Goal: Transaction & Acquisition: Book appointment/travel/reservation

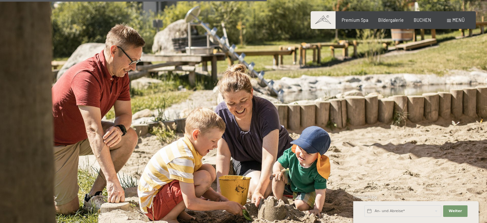
scroll to position [2307, 0]
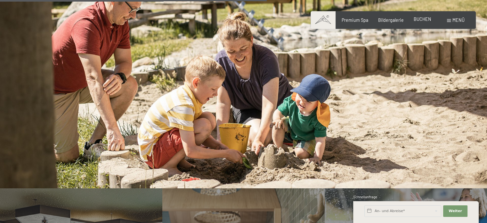
click at [425, 20] on span "BUCHEN" at bounding box center [423, 18] width 18 height 5
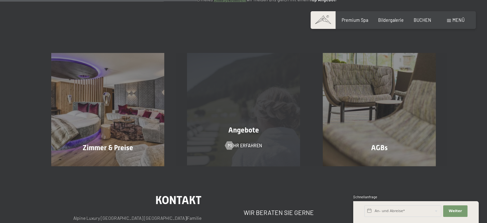
scroll to position [128, 0]
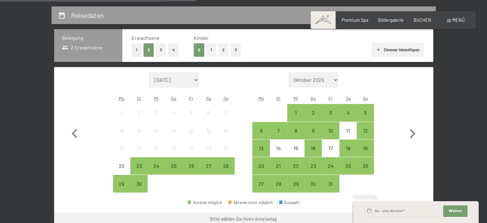
click at [232, 47] on button "3" at bounding box center [236, 49] width 11 height 13
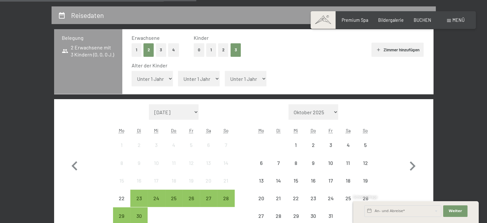
click at [147, 80] on select "Unter 1 Jahr 1 Jahr 2 Jahre 3 Jahre 4 Jahre 5 Jahre 6 Jahre 7 Jahre 8 Jahre 9 J…" at bounding box center [153, 78] width 42 height 15
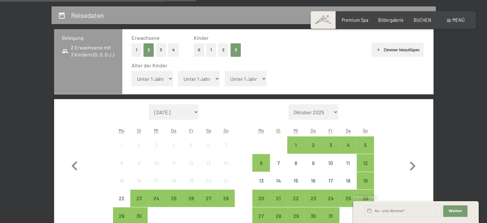
select select "4"
click at [132, 71] on select "Unter 1 Jahr 1 Jahr 2 Jahre 3 Jahre 4 Jahre 5 Jahre 6 Jahre 7 Jahre 8 Jahre 9 J…" at bounding box center [153, 78] width 42 height 15
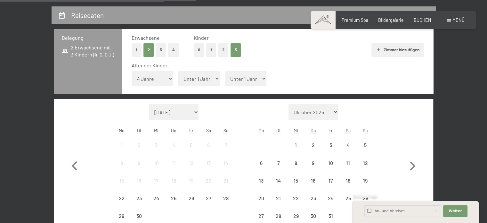
click at [199, 78] on select "Unter 1 Jahr 1 Jahr 2 Jahre 3 Jahre 4 Jahre 5 Jahre 6 Jahre 7 Jahre 8 Jahre 9 J…" at bounding box center [199, 78] width 42 height 15
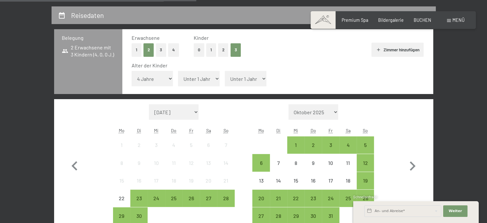
select select "7"
click at [178, 71] on select "Unter 1 Jahr 1 Jahr 2 Jahre 3 Jahre 4 Jahre 5 Jahre 6 Jahre 7 Jahre 8 Jahre 9 J…" at bounding box center [199, 78] width 42 height 15
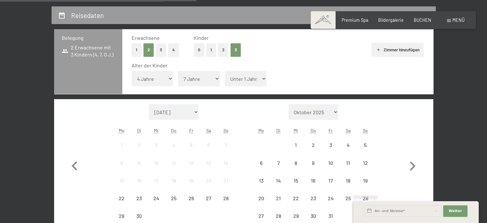
click at [249, 80] on select "Unter 1 Jahr 1 Jahr 2 Jahre 3 Jahre 4 Jahre 5 Jahre 6 Jahre 7 Jahre 8 Jahre 9 J…" at bounding box center [246, 78] width 42 height 15
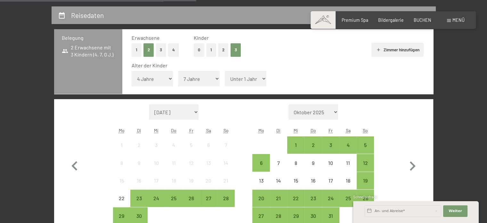
select select "10"
click at [225, 71] on select "Unter 1 Jahr 1 Jahr 2 Jahre 3 Jahre 4 Jahre 5 Jahre 6 Jahre 7 Jahre 8 Jahre 9 J…" at bounding box center [246, 78] width 42 height 15
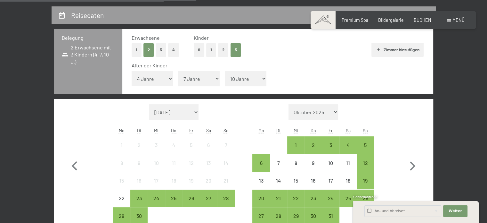
click at [349, 60] on div "Erwachsene 1 2 3 4 Kinder 0 1 2 3 Zimmer hinzufügen Alter der Kinder Unter 1 Ja…" at bounding box center [277, 61] width 311 height 65
click at [99, 14] on h2 "Reisedaten" at bounding box center [87, 15] width 33 height 8
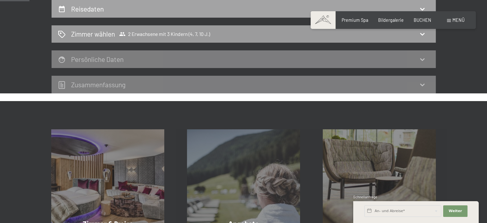
click at [99, 11] on h2 "Reisedaten" at bounding box center [87, 9] width 33 height 8
select select "4"
select select "7"
select select "10"
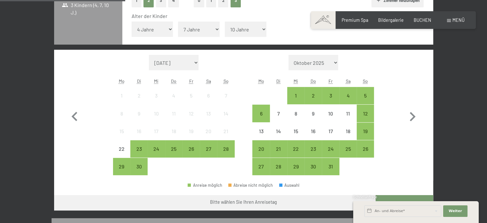
scroll to position [167, 0]
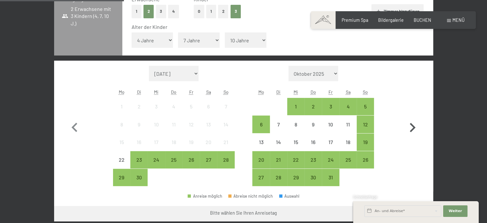
click at [412, 127] on icon "button" at bounding box center [412, 127] width 19 height 19
select select "2025-10-01"
select select "2025-11-01"
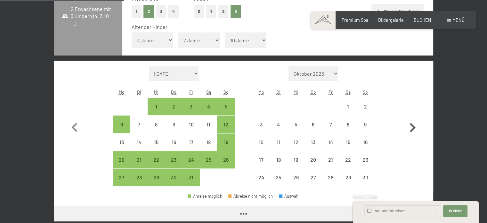
click at [412, 127] on icon "button" at bounding box center [412, 127] width 19 height 19
select select "2025-11-01"
select select "2025-12-01"
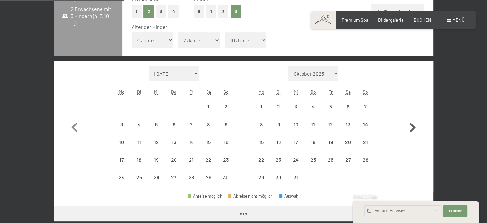
click at [412, 127] on icon "button" at bounding box center [412, 127] width 19 height 19
select select "2025-12-01"
select select "2026-01-01"
click at [412, 127] on icon "button" at bounding box center [412, 127] width 19 height 19
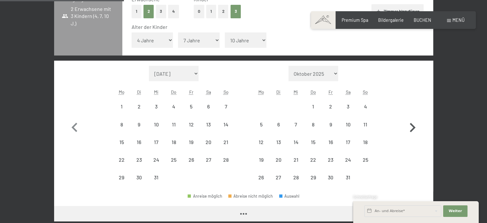
select select "2026-02-01"
select select "2026-03-01"
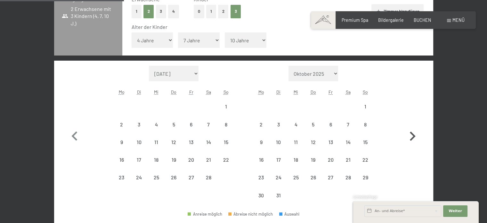
select select "2026-02-01"
select select "2026-03-01"
click at [412, 127] on icon "button" at bounding box center [412, 136] width 19 height 19
select select "2026-03-01"
select select "2026-04-01"
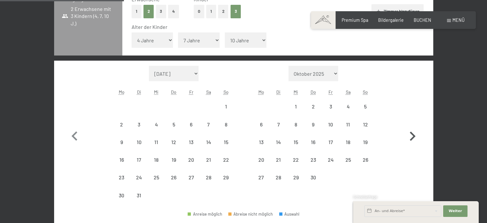
click at [412, 127] on icon "button" at bounding box center [412, 136] width 19 height 19
select select "2026-04-01"
select select "2026-05-01"
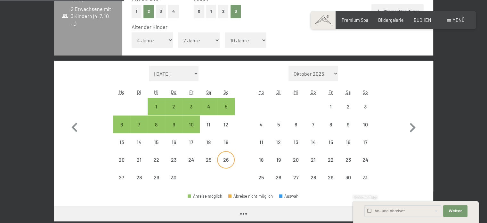
select select "2026-04-01"
select select "2026-05-01"
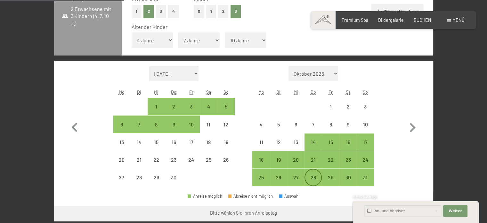
click at [309, 177] on div "28" at bounding box center [313, 183] width 16 height 16
select select "2026-04-01"
select select "2026-05-01"
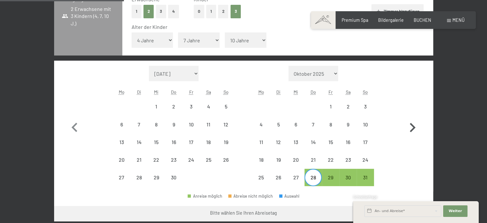
click at [413, 127] on icon "button" at bounding box center [412, 127] width 19 height 19
select select "2026-05-01"
select select "2026-06-01"
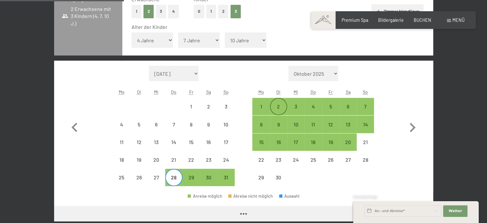
select select "2026-05-01"
select select "2026-06-01"
click at [315, 108] on div "4" at bounding box center [313, 112] width 16 height 16
select select "2026-05-01"
select select "2026-06-01"
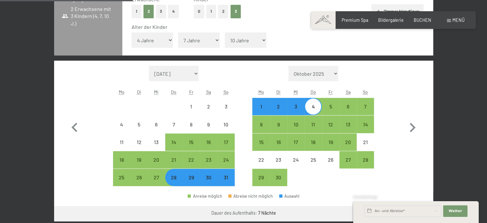
scroll to position [199, 0]
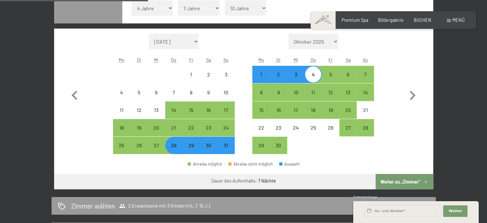
click at [396, 180] on button "Weiter zu „Zimmer“" at bounding box center [404, 181] width 57 height 15
select select "2026-05-01"
select select "2026-06-01"
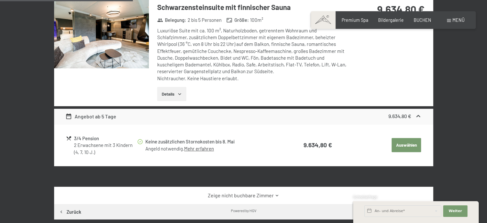
scroll to position [231, 0]
